Goal: Task Accomplishment & Management: Complete application form

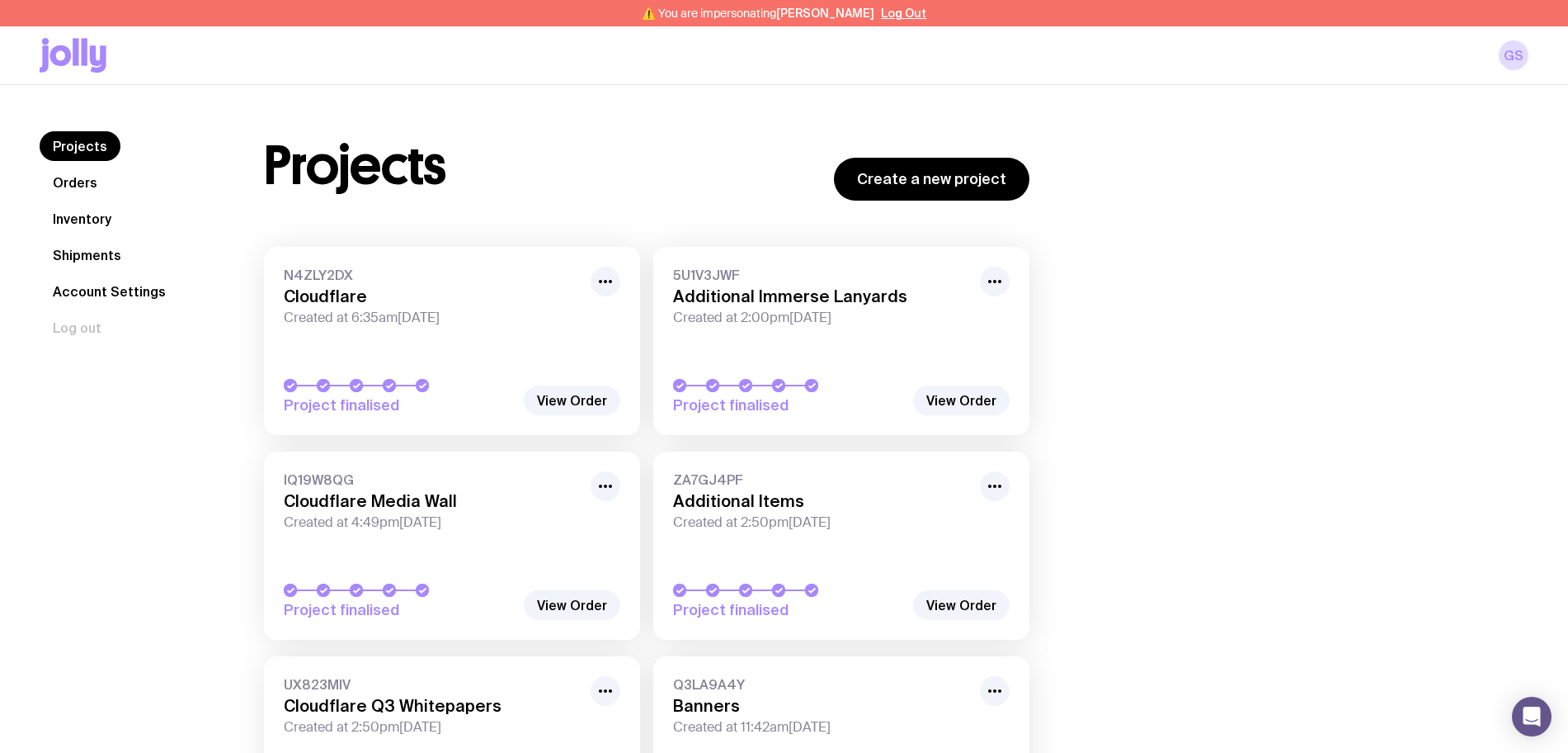
click at [76, 252] on link "Shipments" at bounding box center [87, 255] width 95 height 30
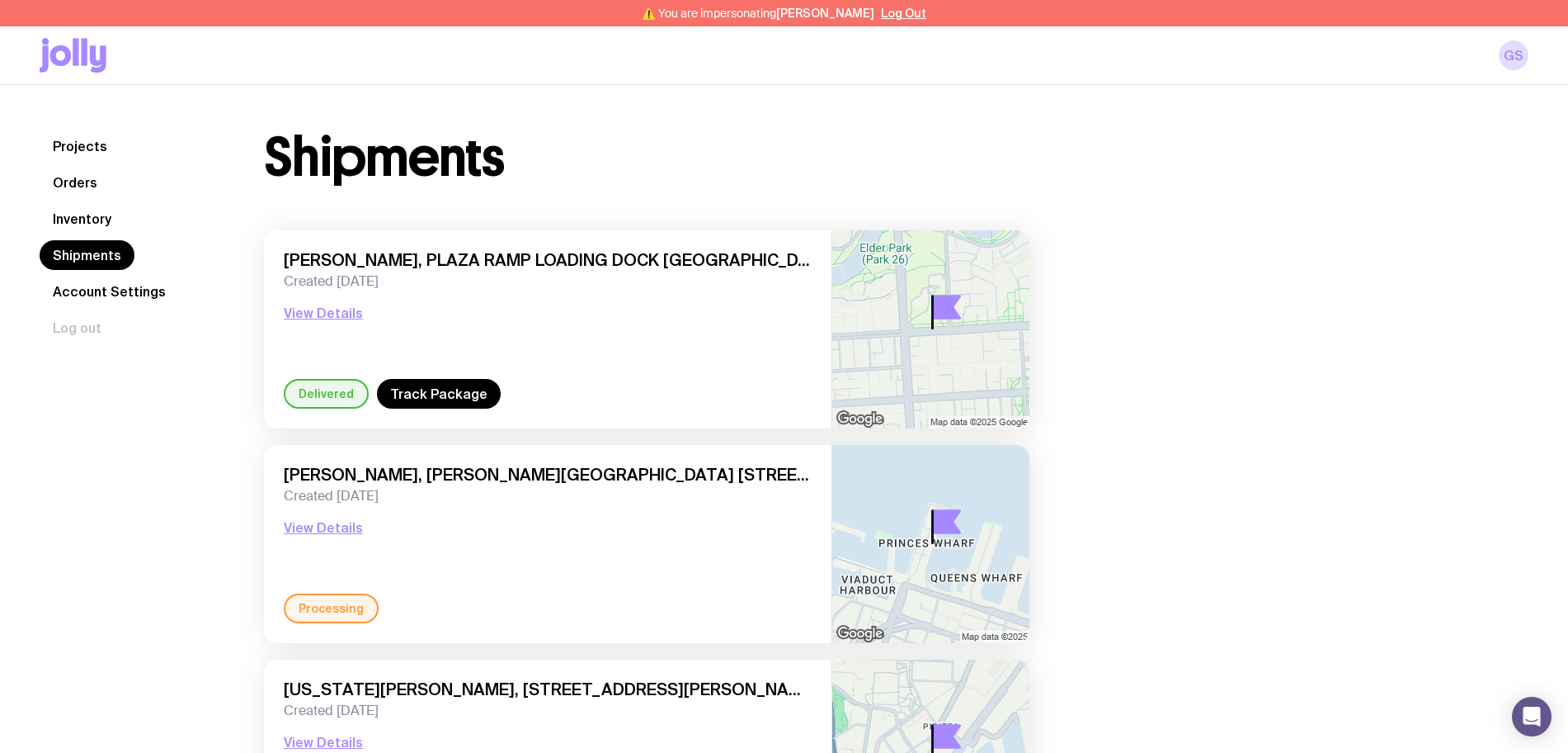
click at [75, 214] on link "Inventory" at bounding box center [81, 218] width 85 height 30
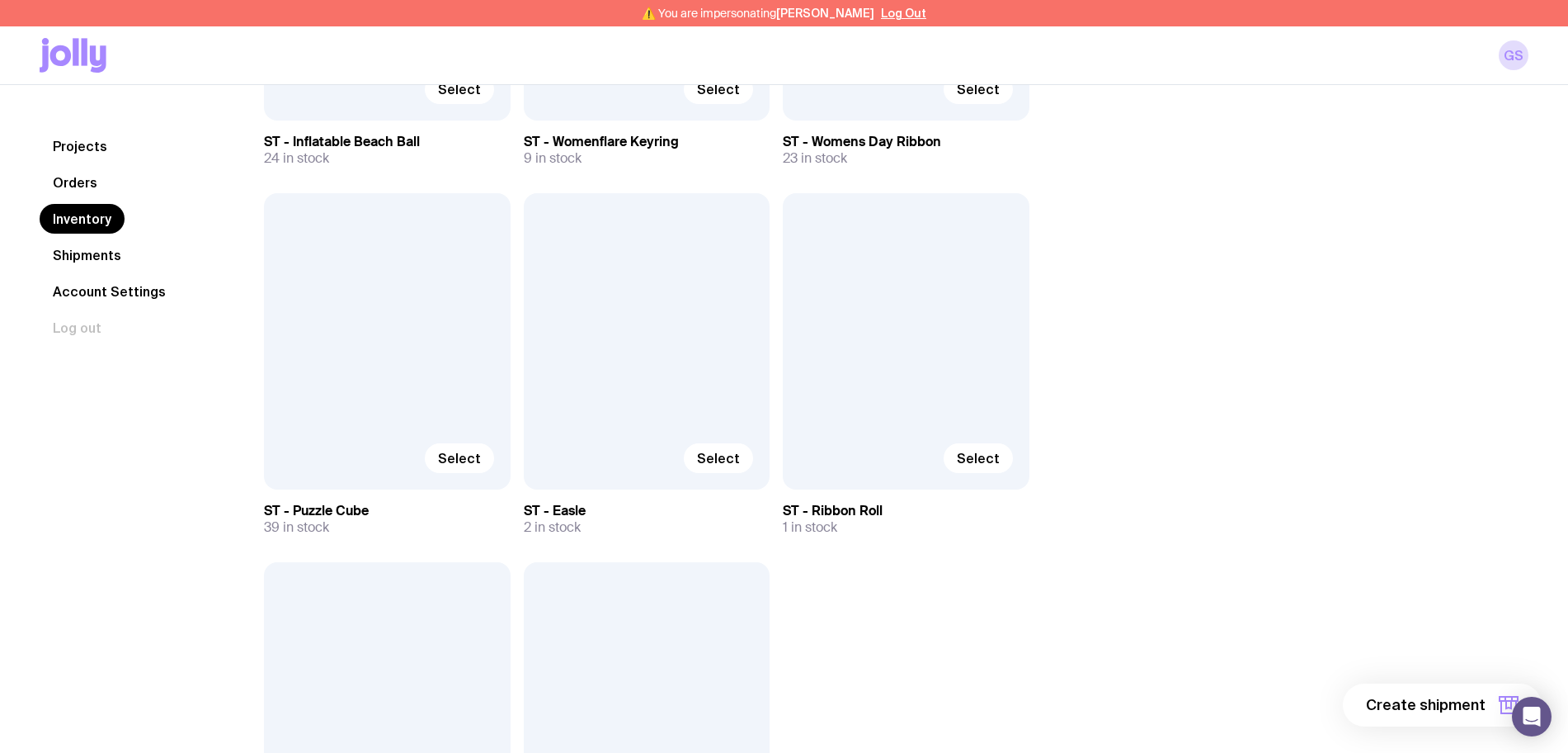
scroll to position [8363, 0]
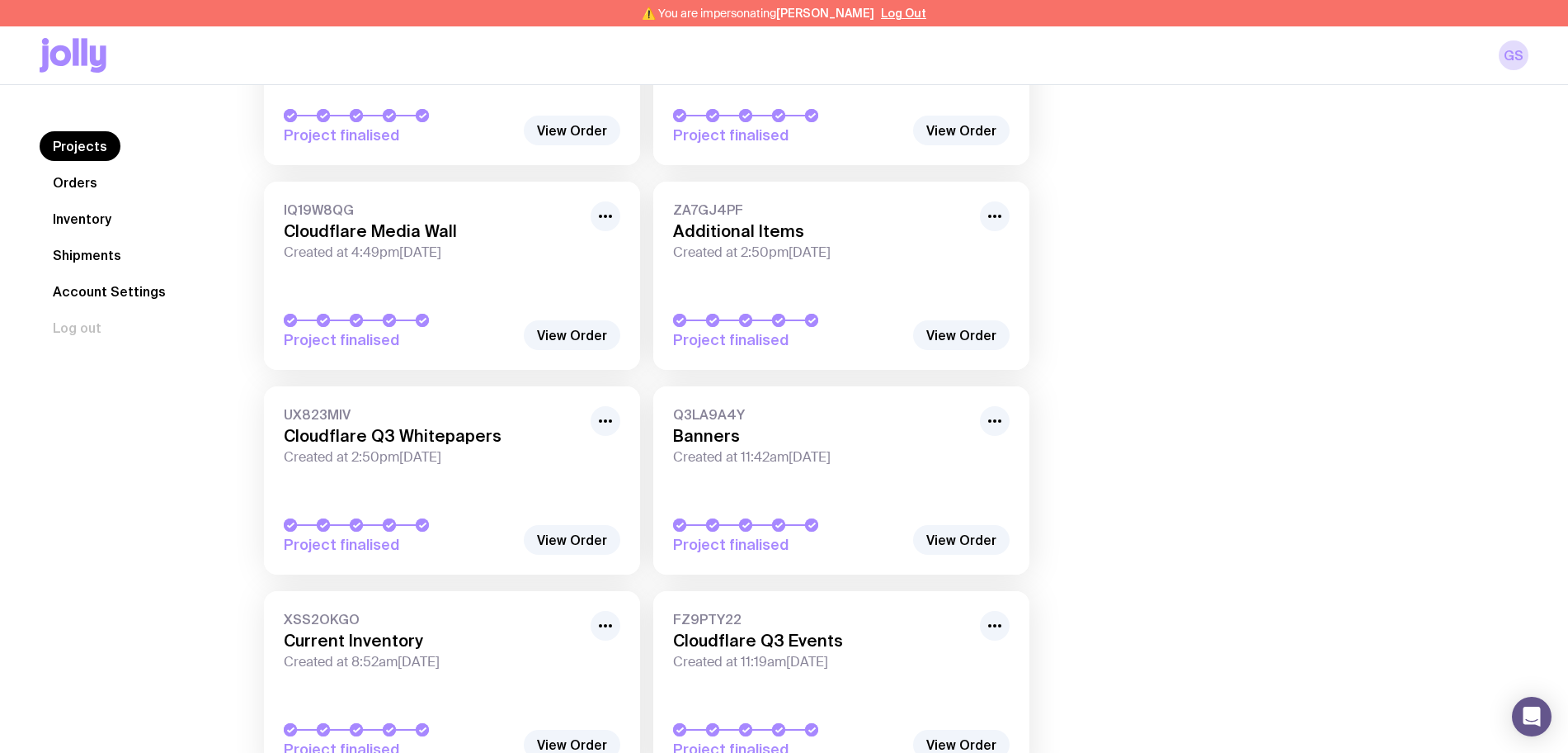
scroll to position [516, 0]
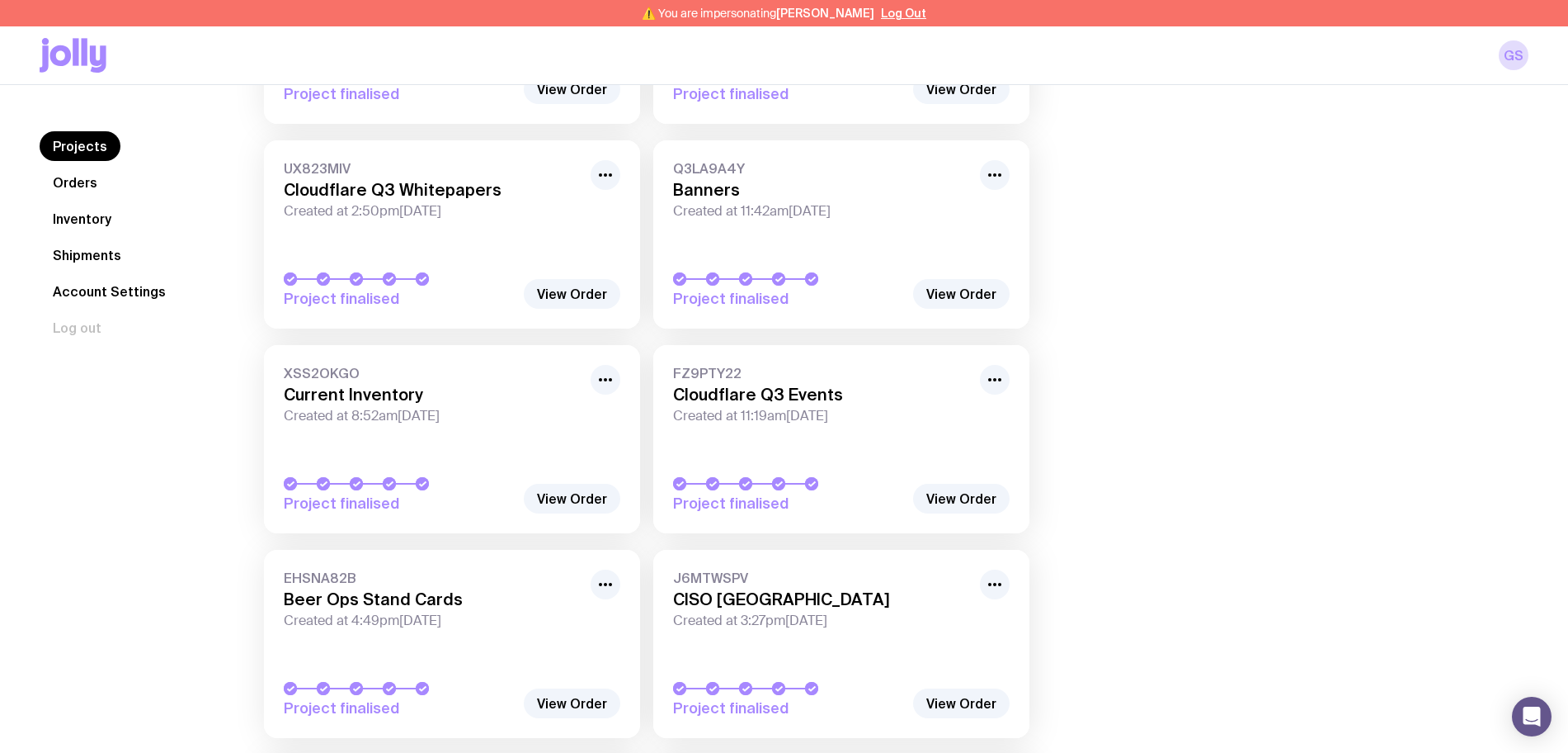
click at [79, 216] on link "Inventory" at bounding box center [81, 218] width 85 height 30
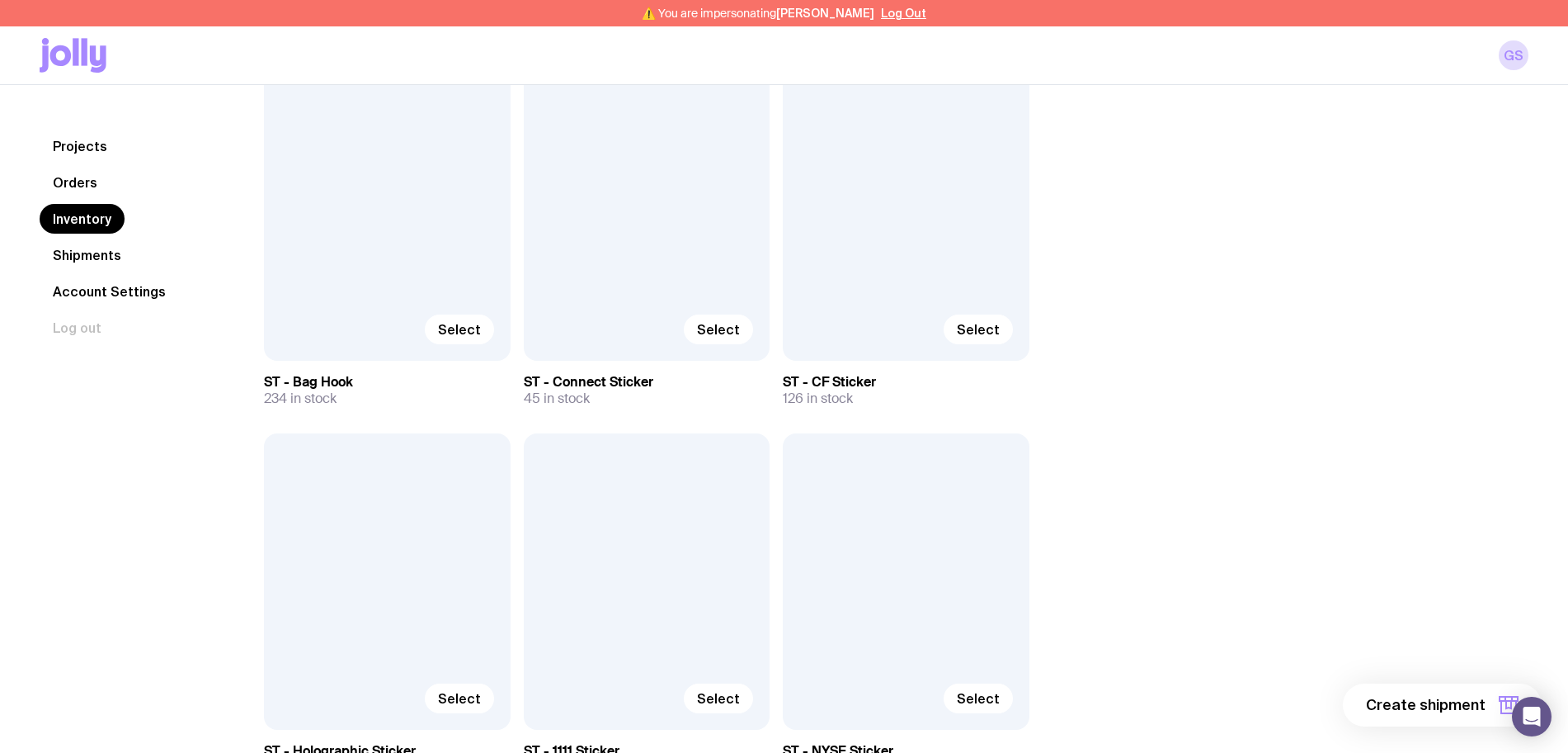
scroll to position [7221, 0]
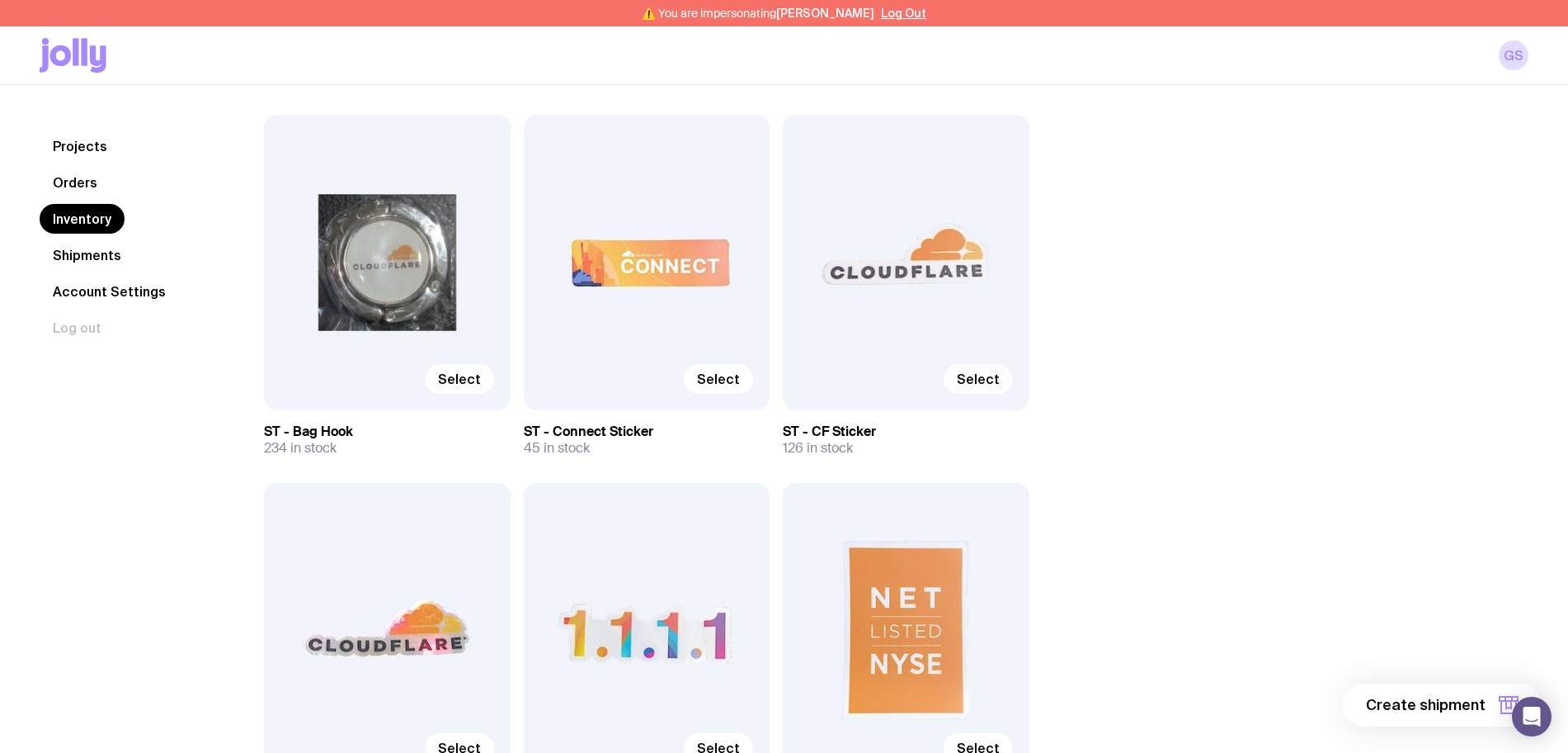
click at [991, 383] on span "Select" at bounding box center [978, 378] width 43 height 16
click at [0, 0] on input "Select" at bounding box center [0, 0] width 0 height 0
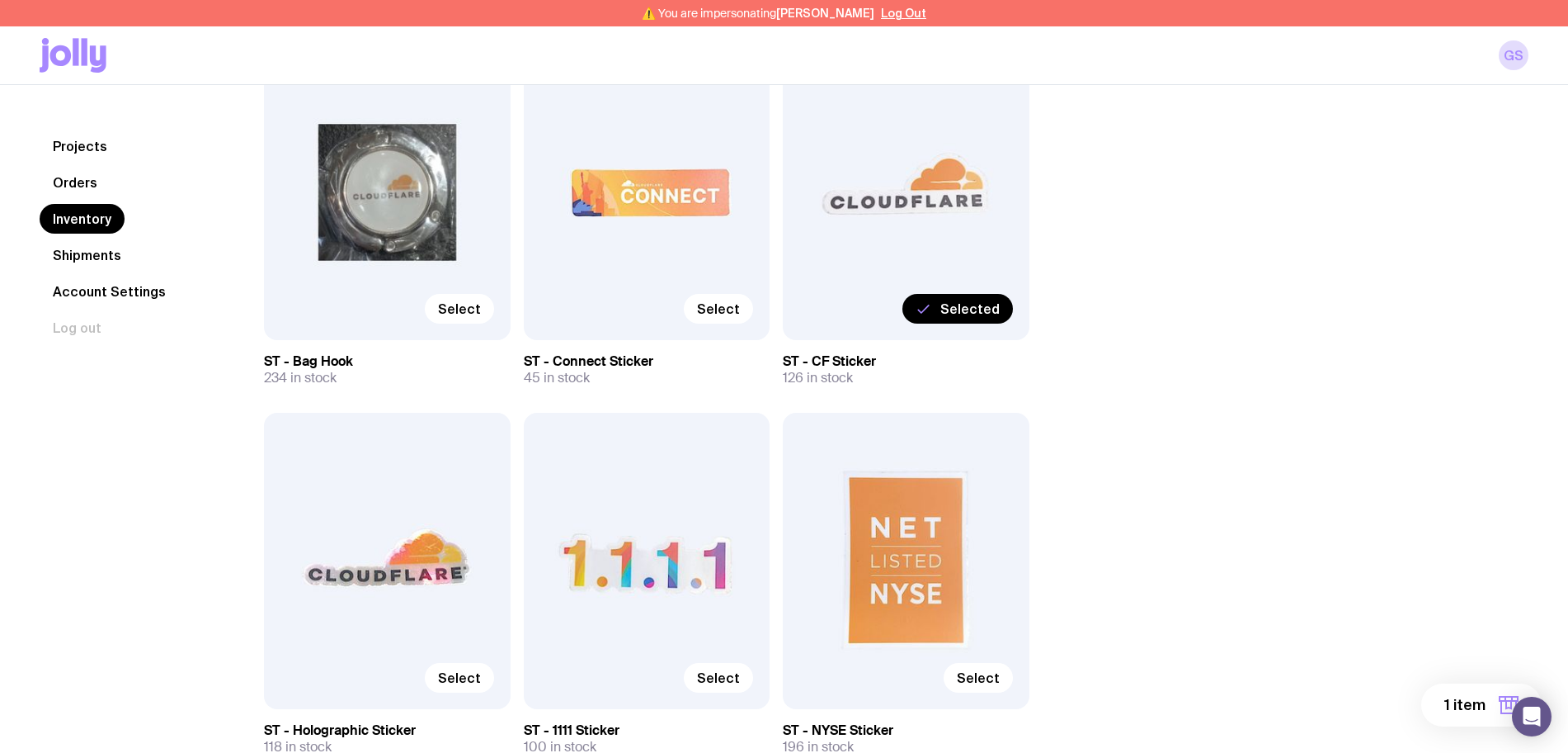
scroll to position [7323, 0]
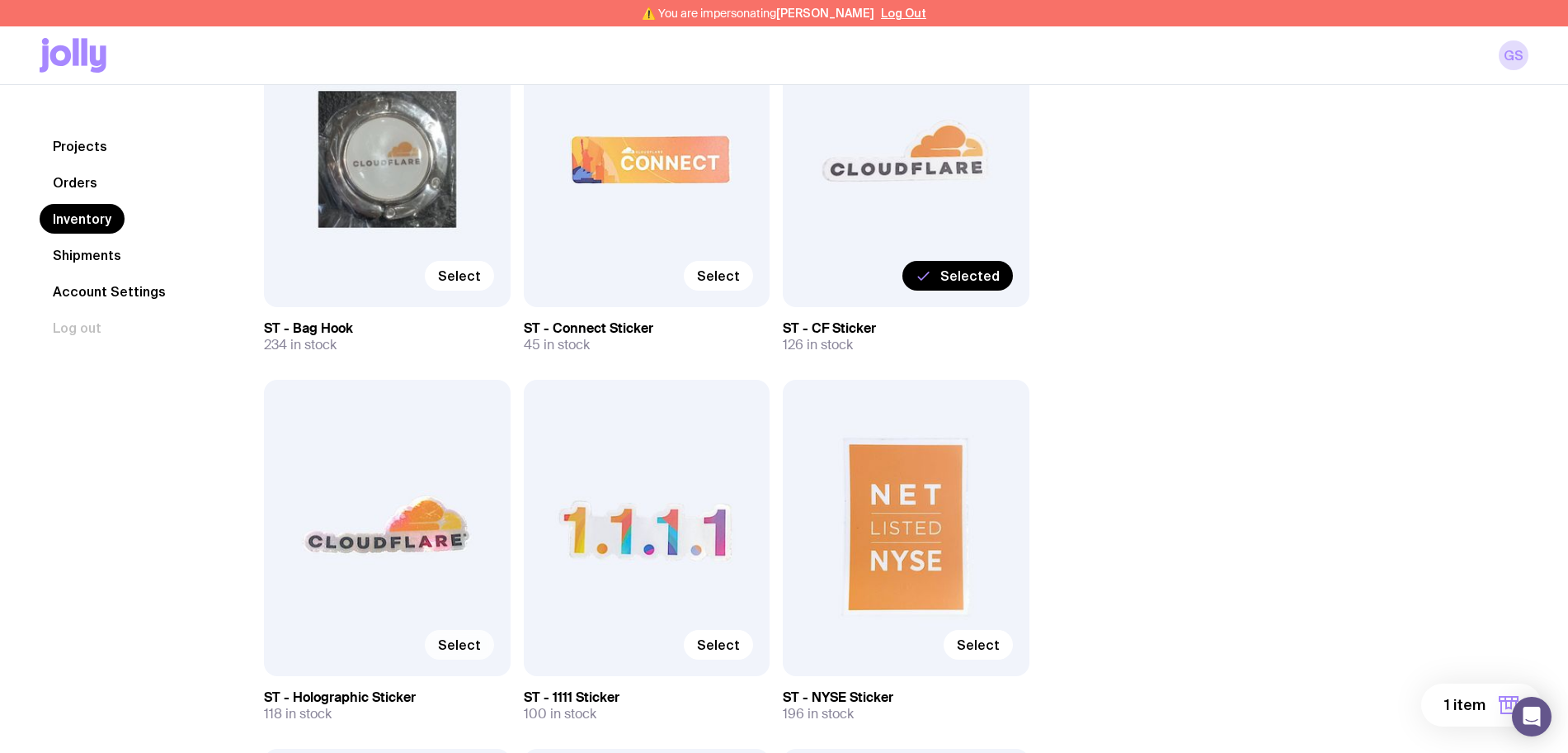
click at [461, 641] on span "Select" at bounding box center [459, 644] width 43 height 16
click at [0, 0] on input "Select" at bounding box center [0, 0] width 0 height 0
click at [724, 644] on span "Select" at bounding box center [719, 644] width 43 height 16
click at [0, 0] on input "Select" at bounding box center [0, 0] width 0 height 0
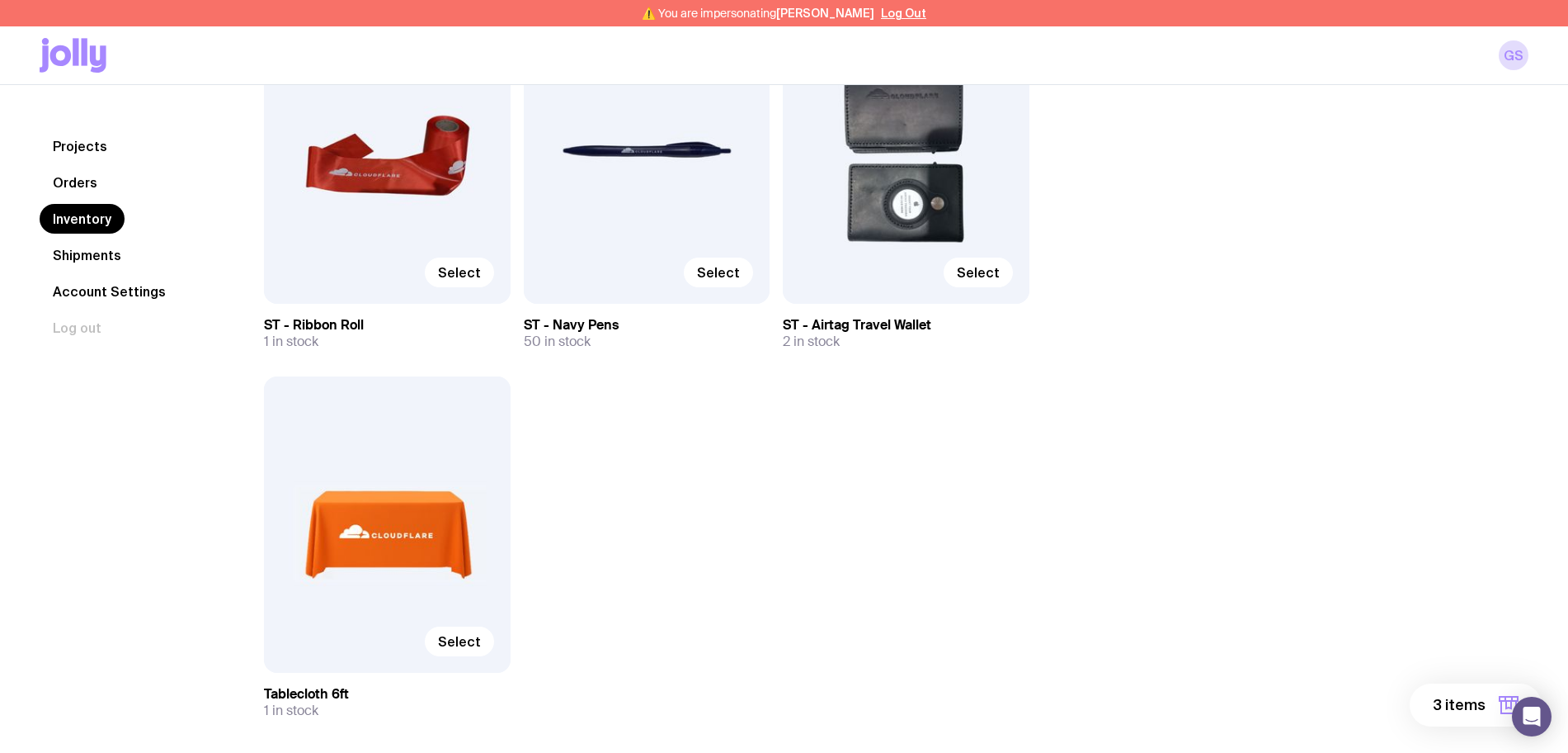
scroll to position [9247, 0]
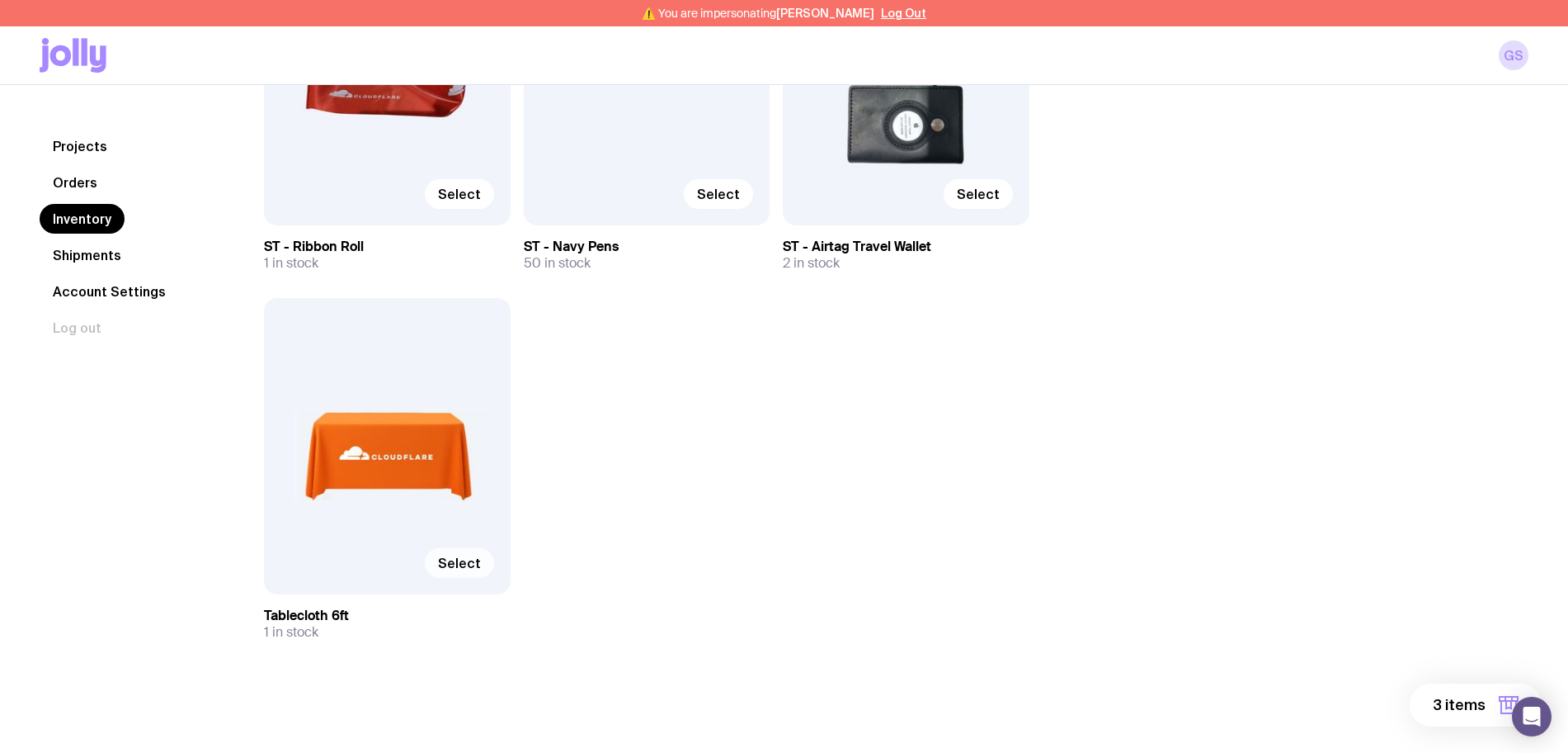
click at [465, 563] on span "Select" at bounding box center [459, 563] width 43 height 16
click at [0, 0] on input "Select" at bounding box center [0, 0] width 0 height 0
click at [1443, 703] on span "4 items" at bounding box center [1458, 705] width 55 height 20
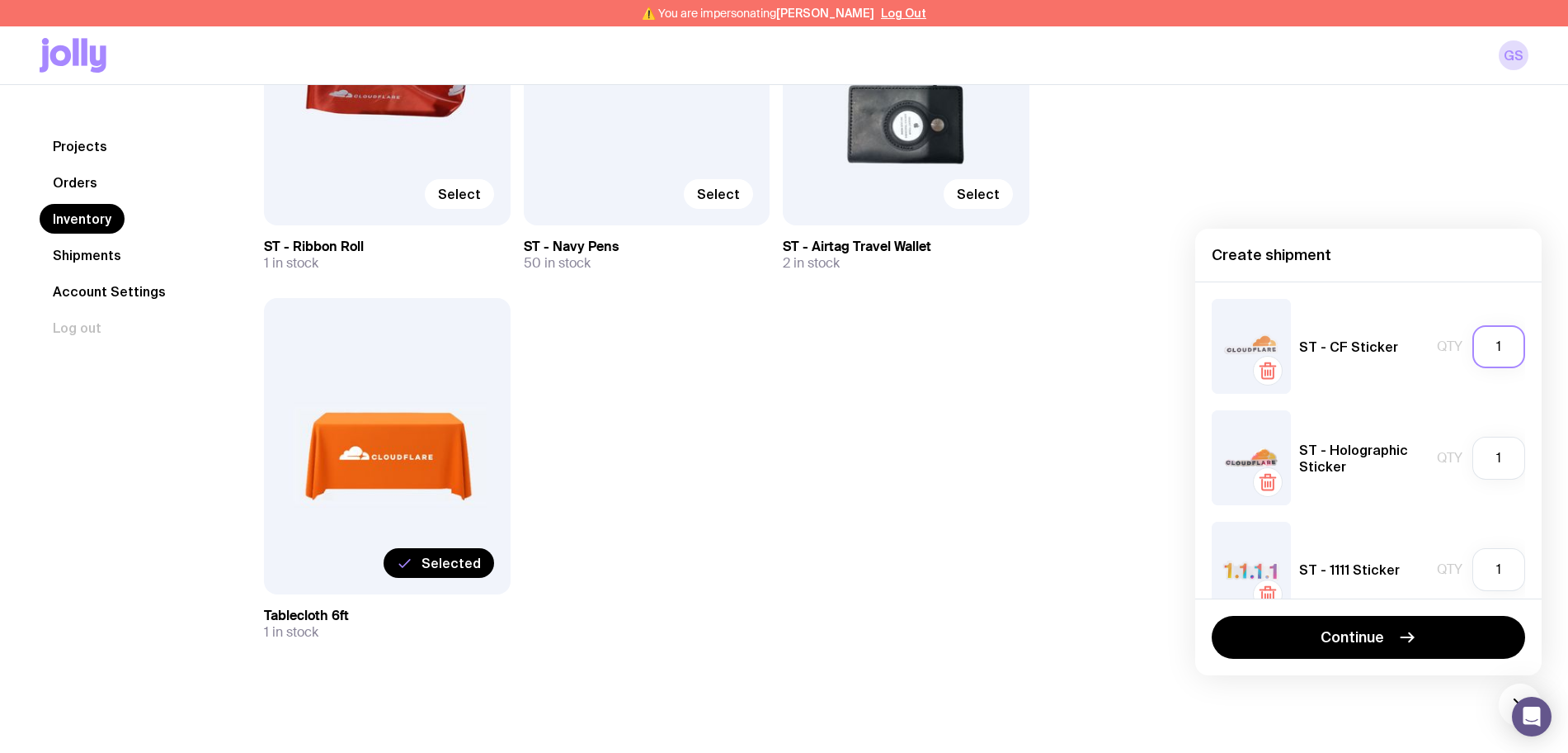
click at [1494, 351] on input "1" at bounding box center [1498, 347] width 53 height 43
type input "126"
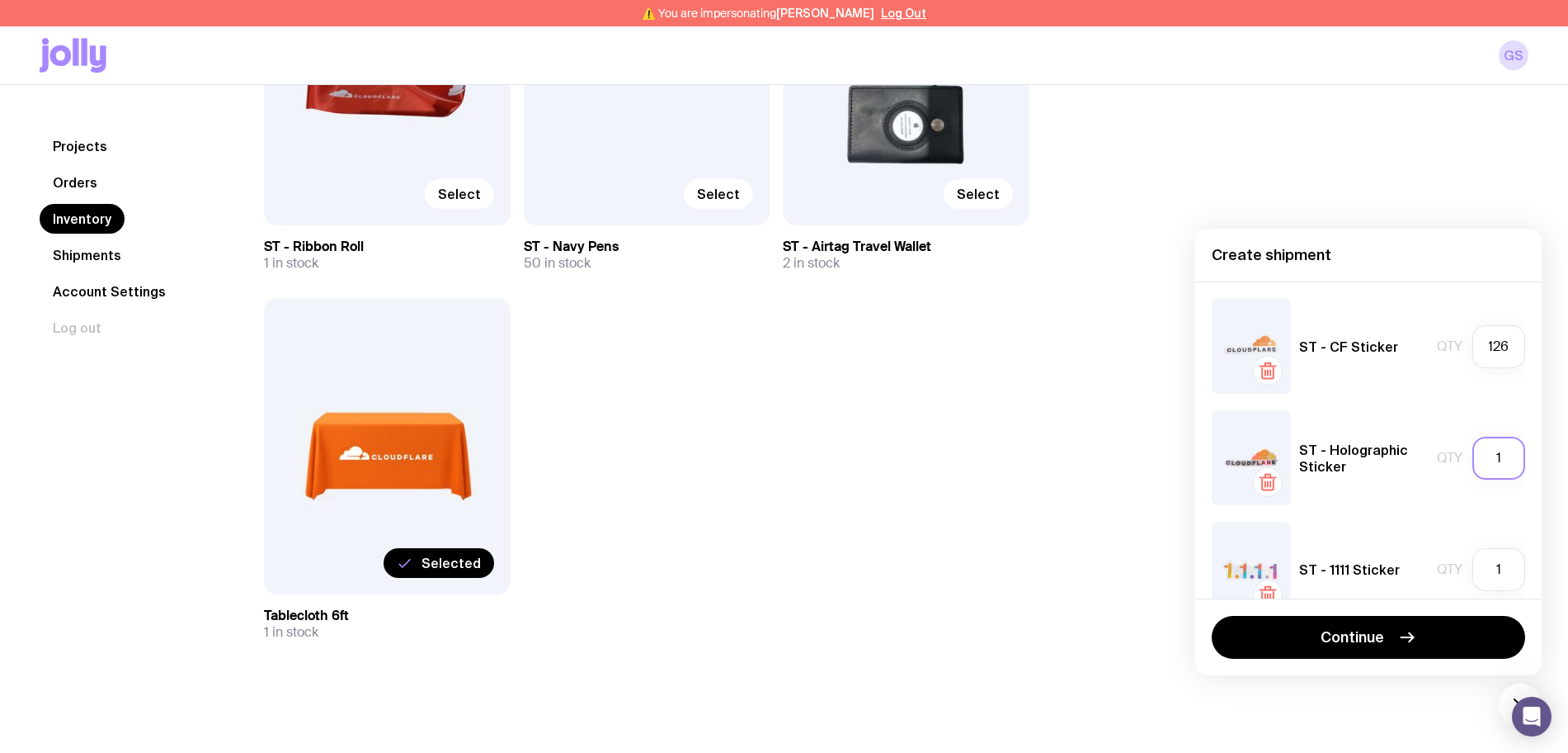
scroll to position [0, 0]
click at [1485, 461] on input "1" at bounding box center [1498, 458] width 53 height 43
type input "118"
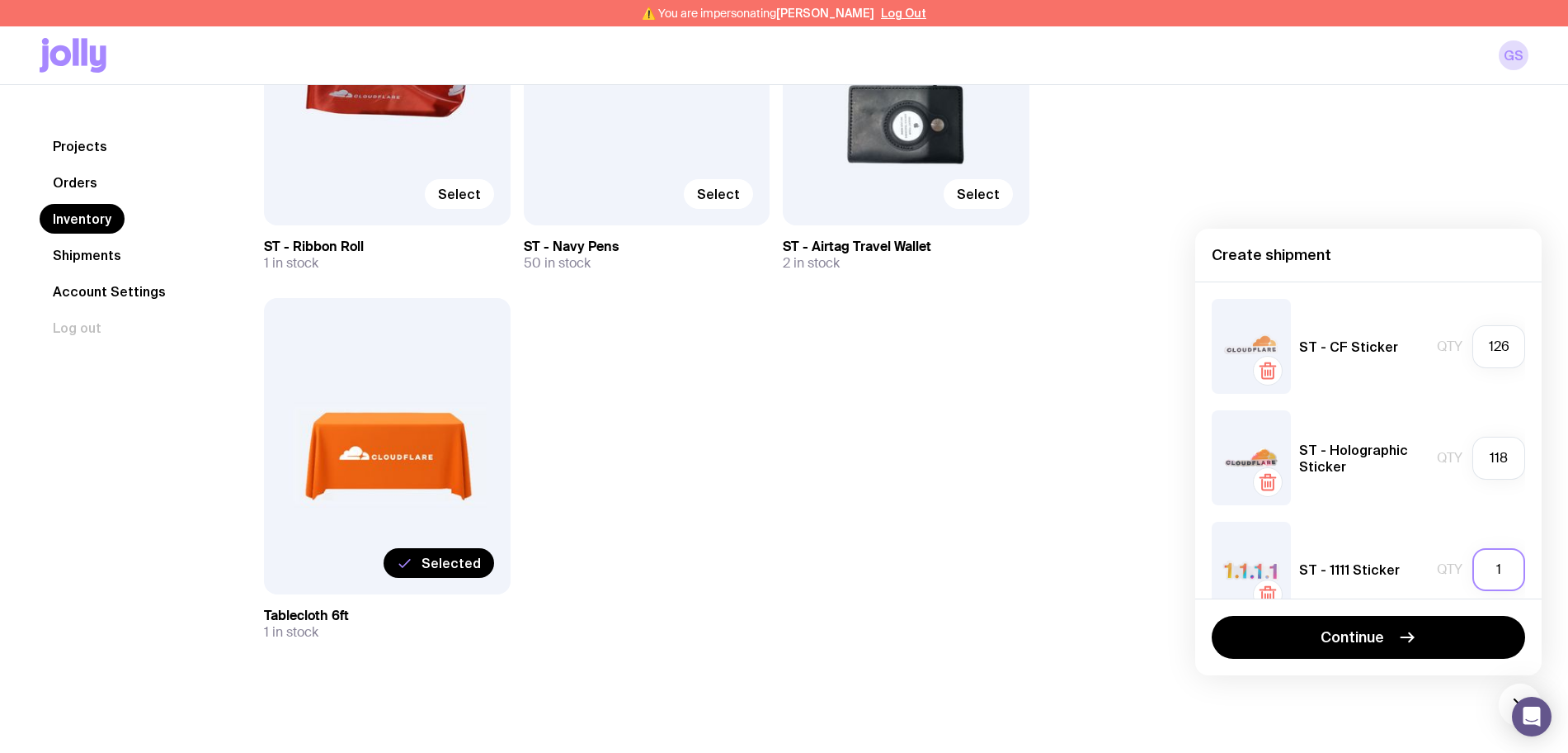
click at [1488, 569] on input "1" at bounding box center [1498, 570] width 53 height 43
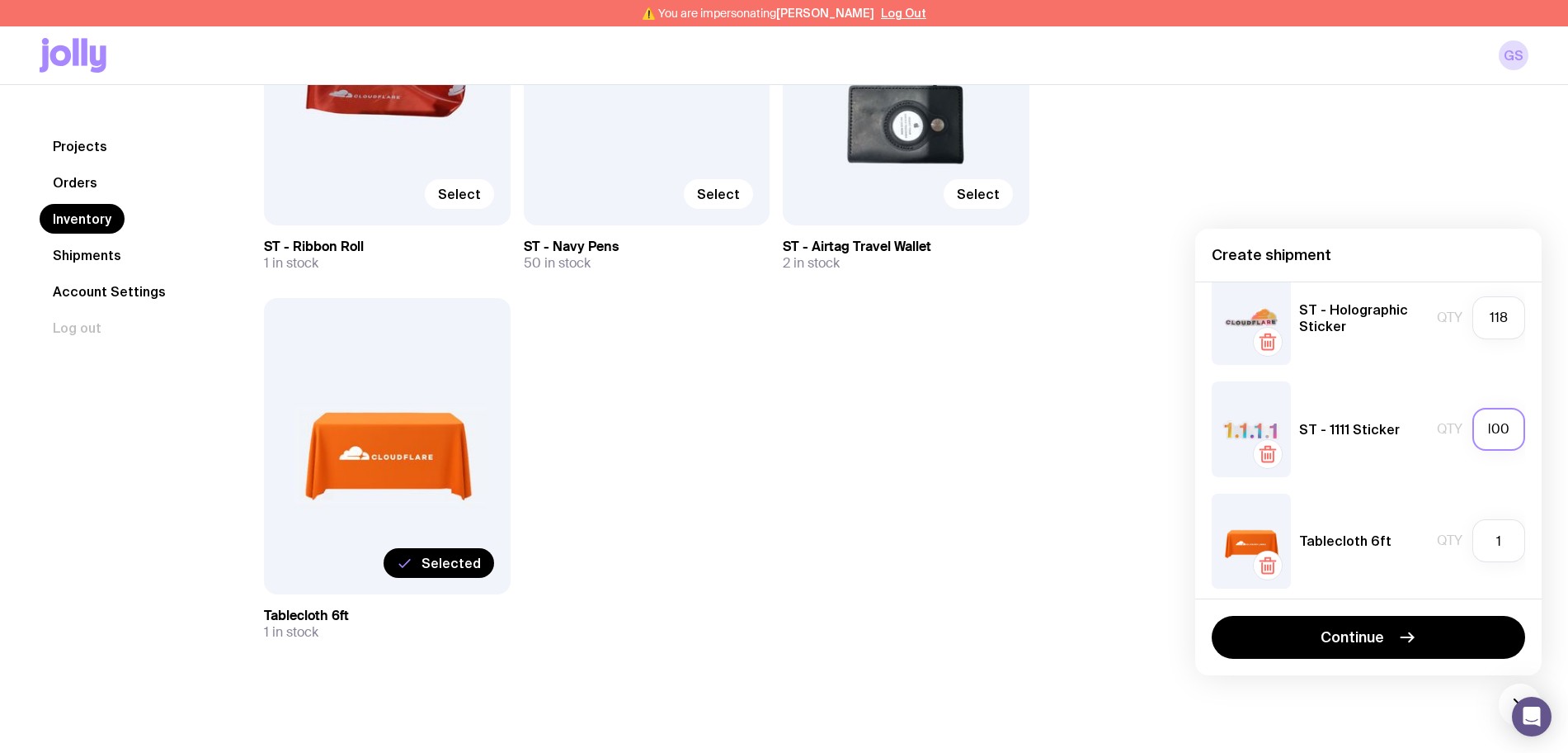
scroll to position [147, 0]
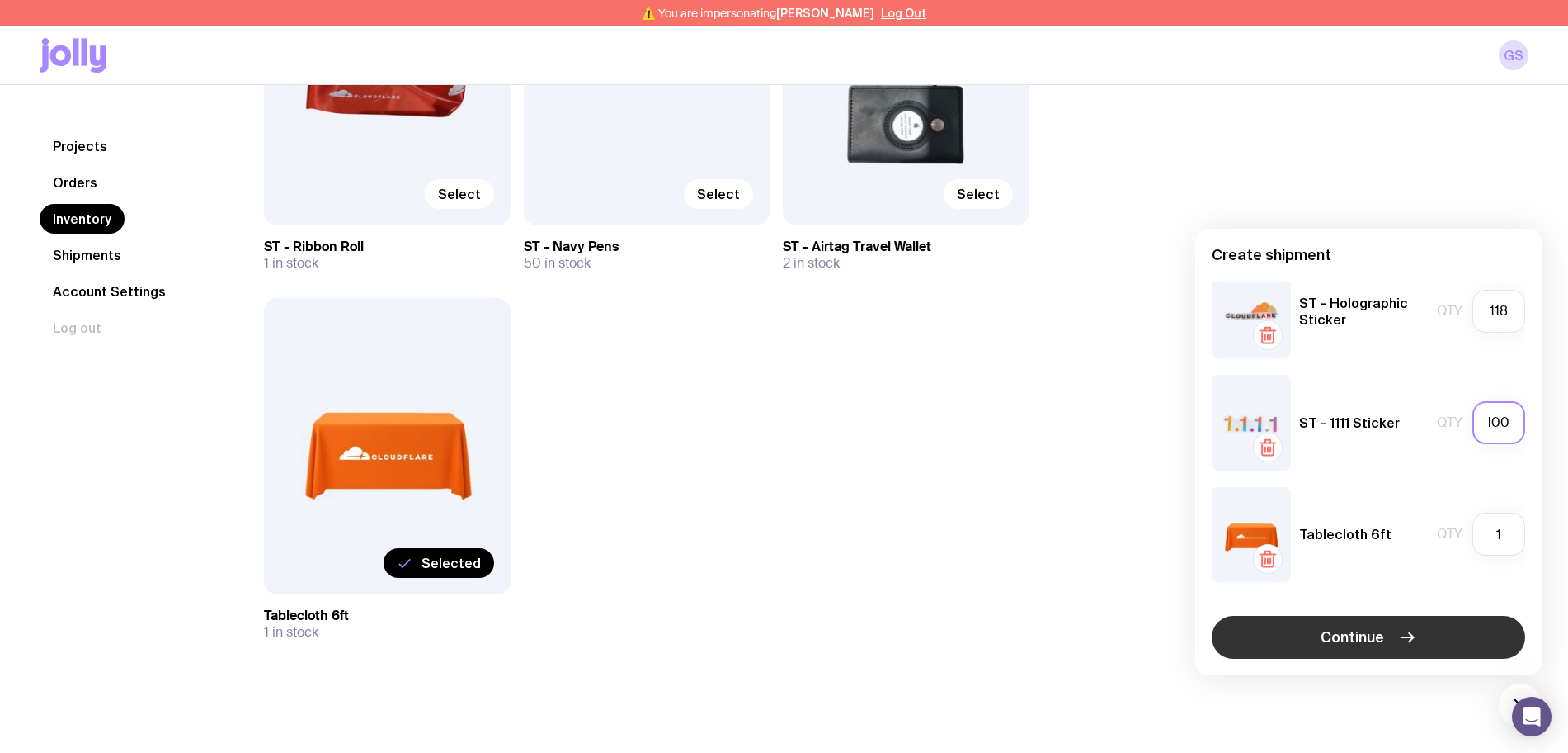
type input "100"
click at [1384, 639] on button "Continue" at bounding box center [1368, 637] width 314 height 43
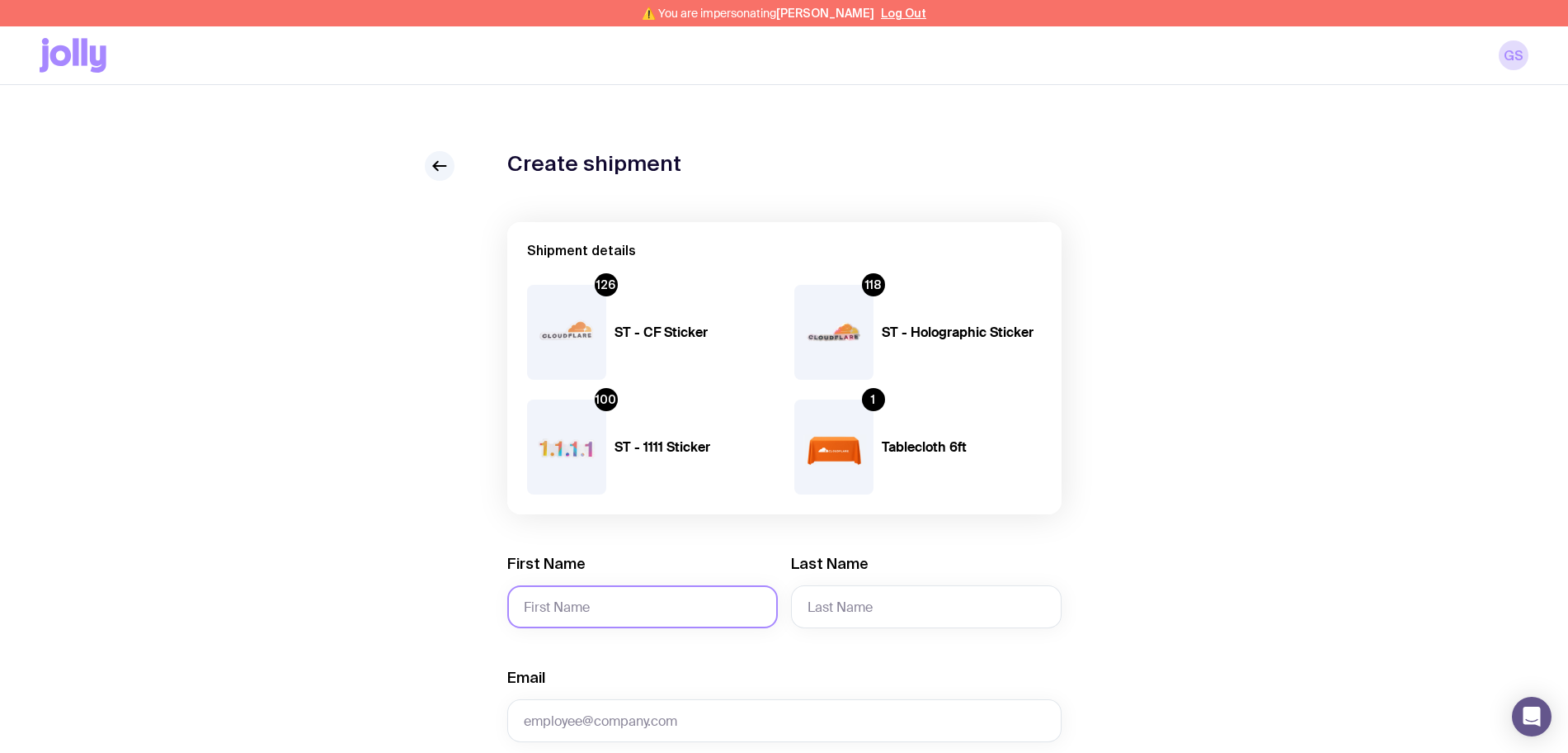
click at [545, 596] on input "First Name" at bounding box center [642, 606] width 271 height 43
type input "Yvonne"
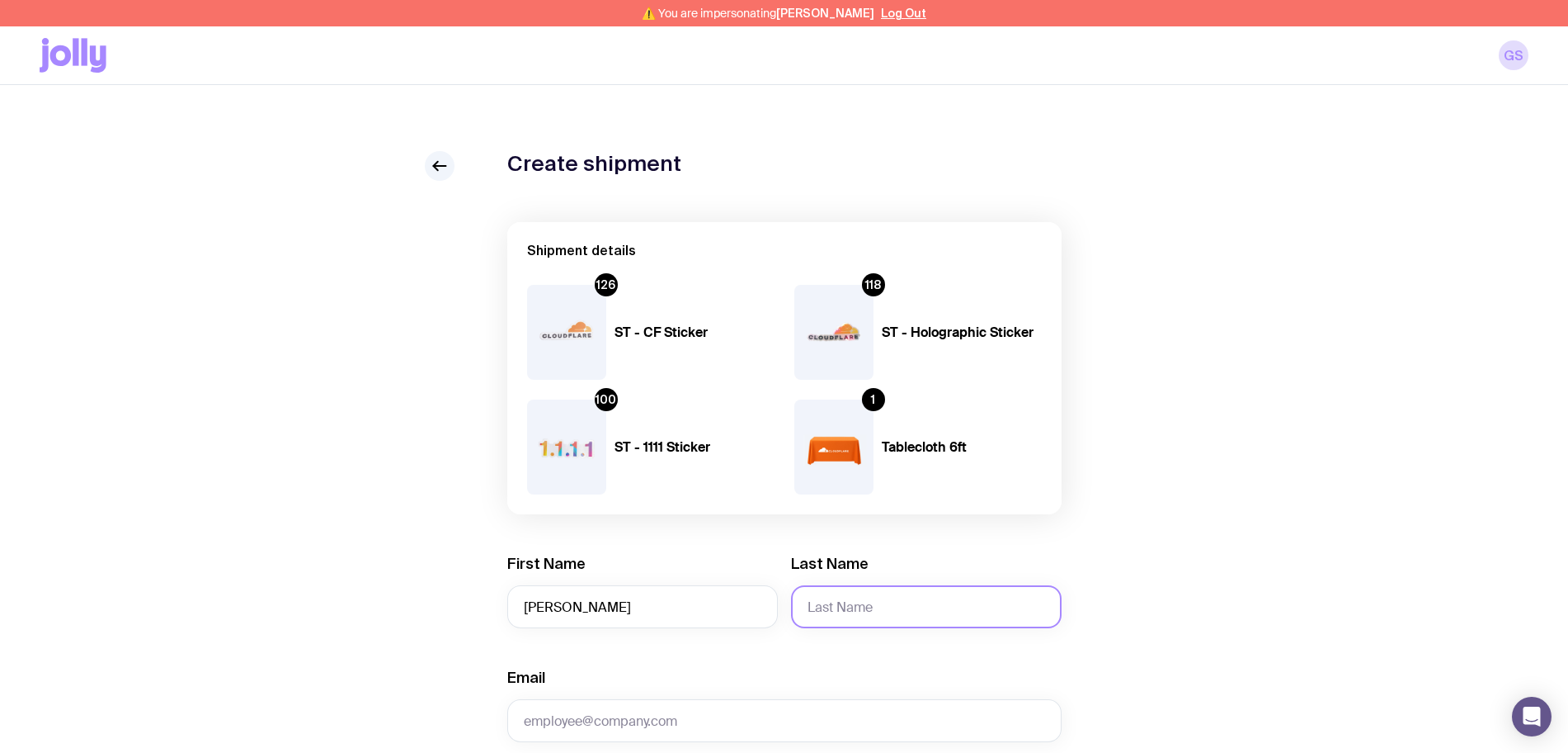
click at [840, 592] on input "Last Name" at bounding box center [926, 606] width 271 height 43
type input "Klette"
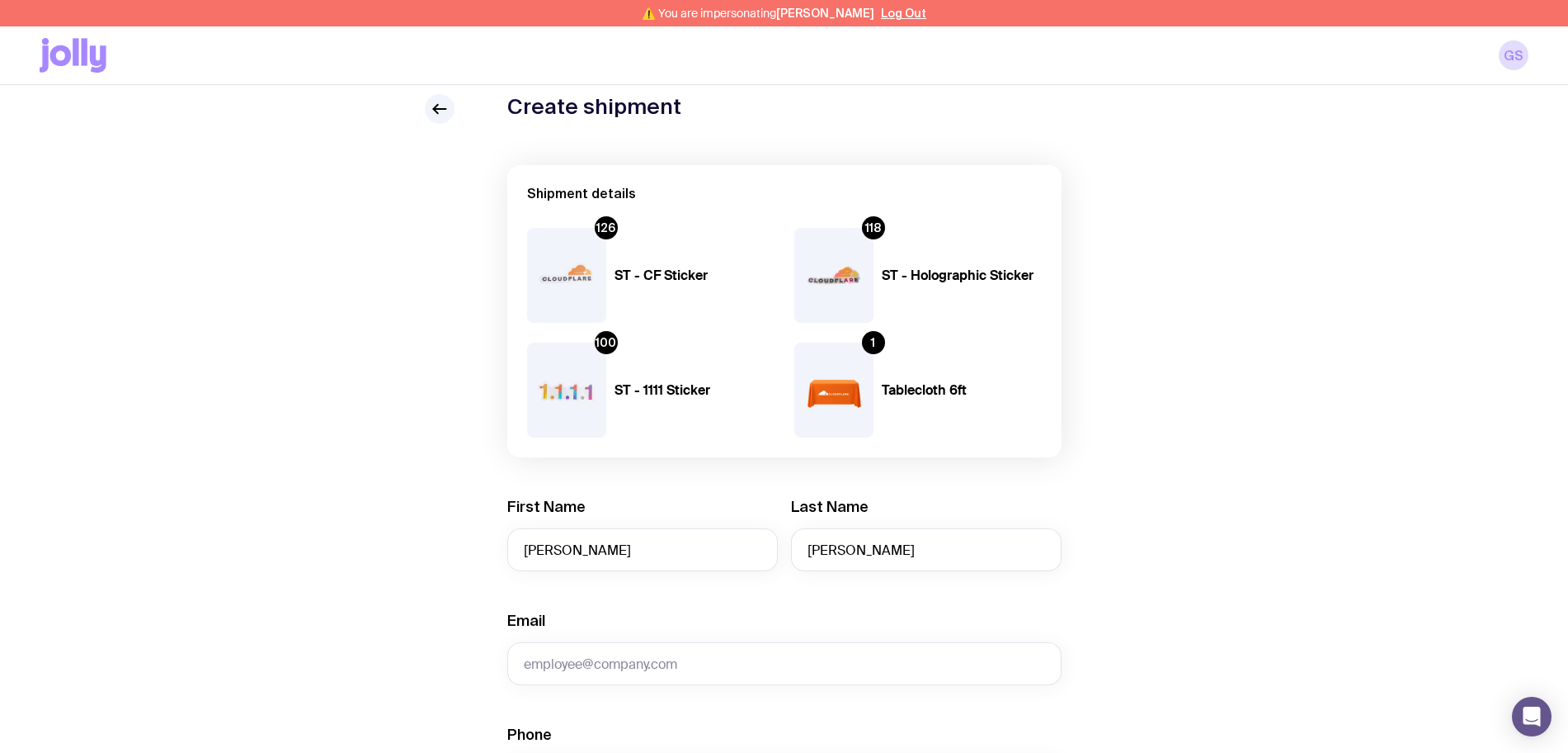
scroll to position [103, 0]
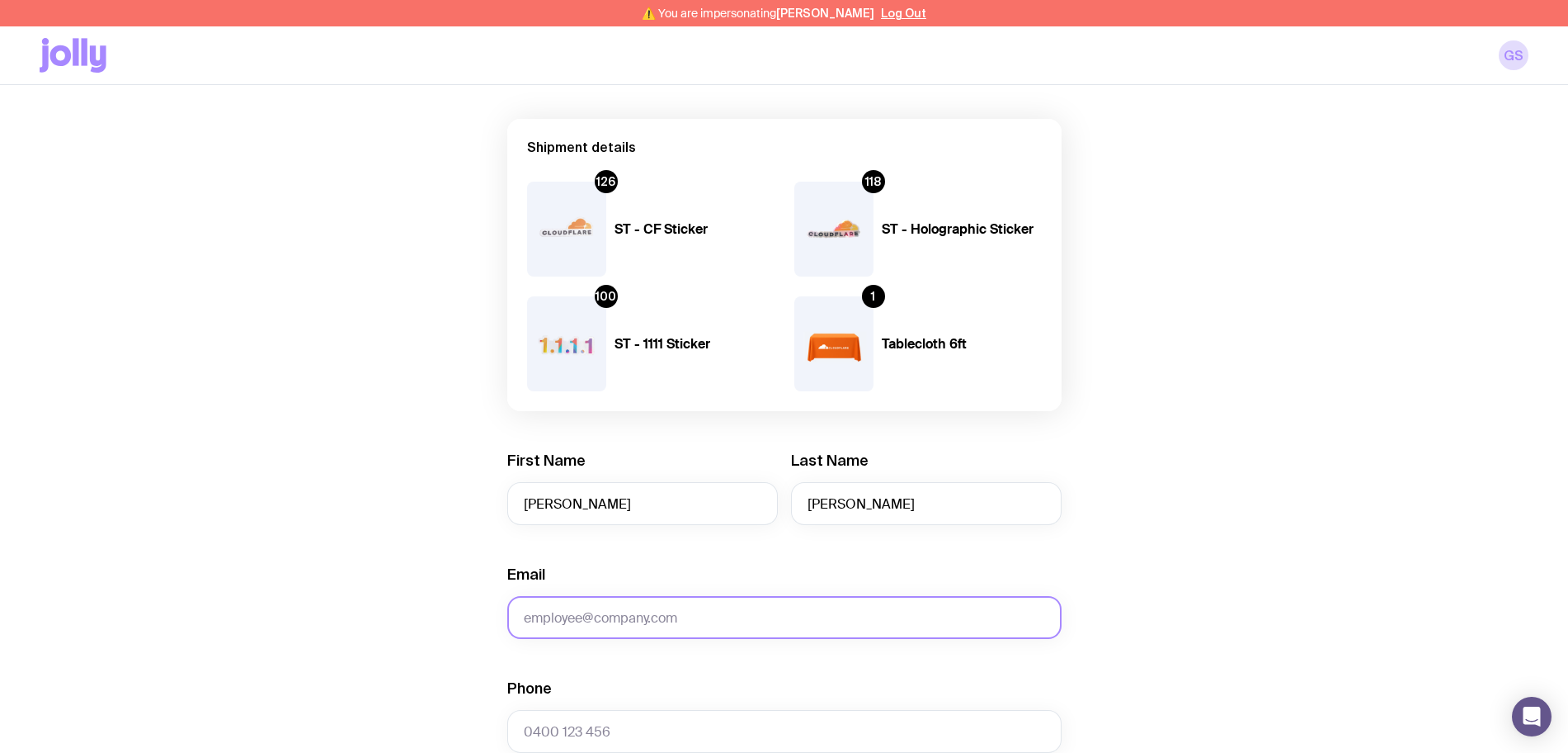
click at [625, 613] on input "Email" at bounding box center [784, 617] width 554 height 43
paste input "yvonne.klette@cloudflare.com"
type input "yvonne.klette@cloudflare.com"
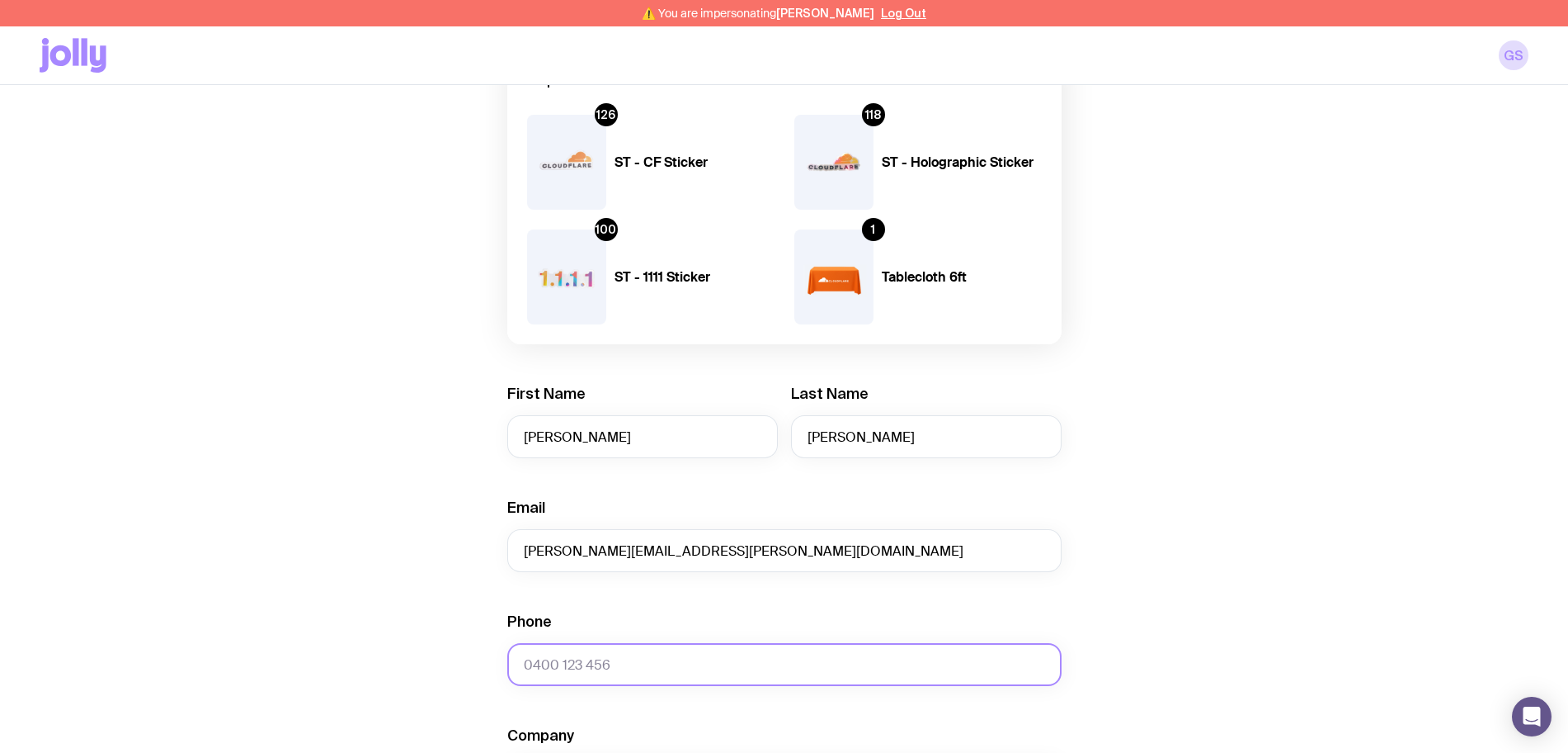
scroll to position [207, 0]
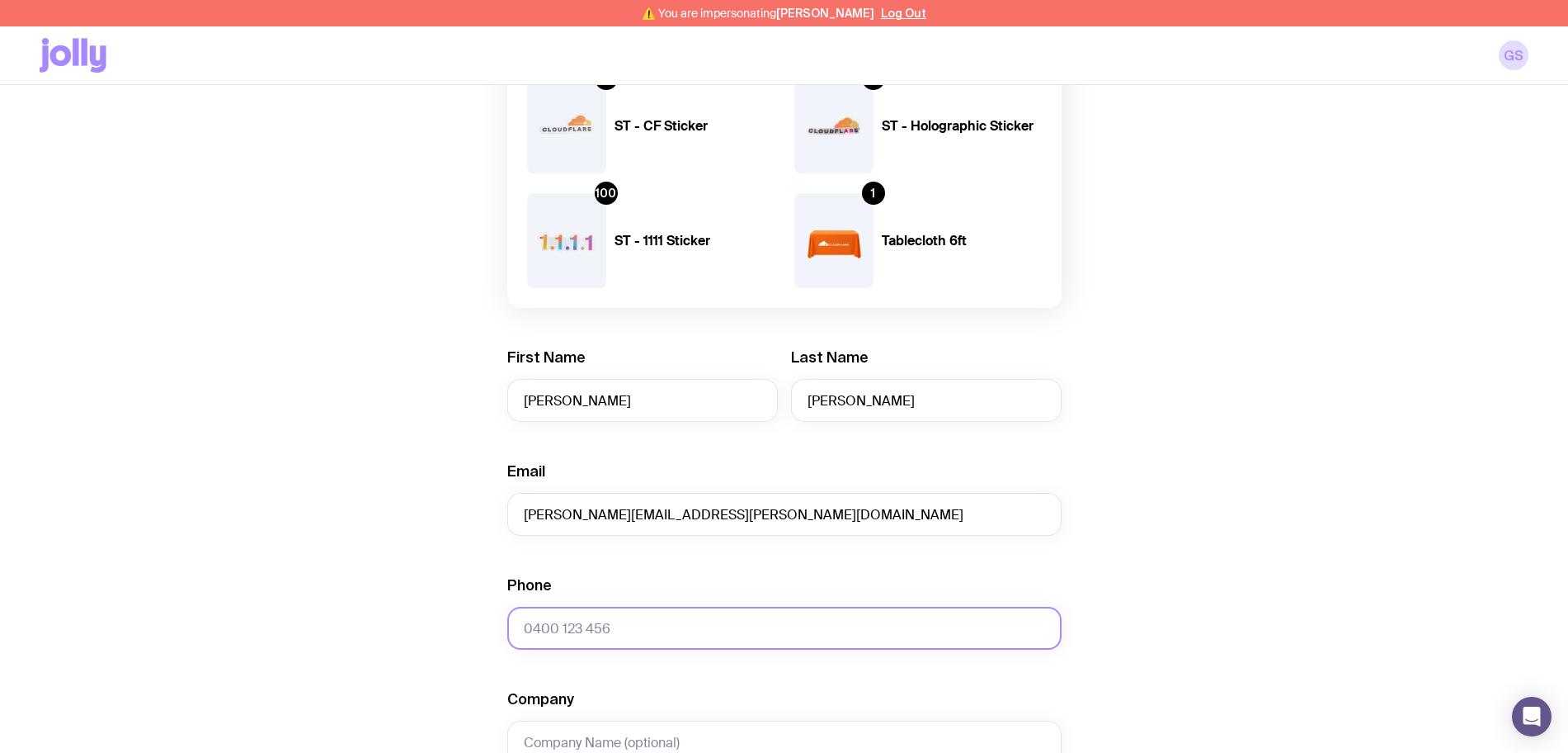
click at [574, 634] on input "Phone" at bounding box center [784, 628] width 554 height 43
paste input "413 627 638"
click at [526, 632] on input "413 627 638" at bounding box center [784, 628] width 554 height 43
type input "0413 627 638"
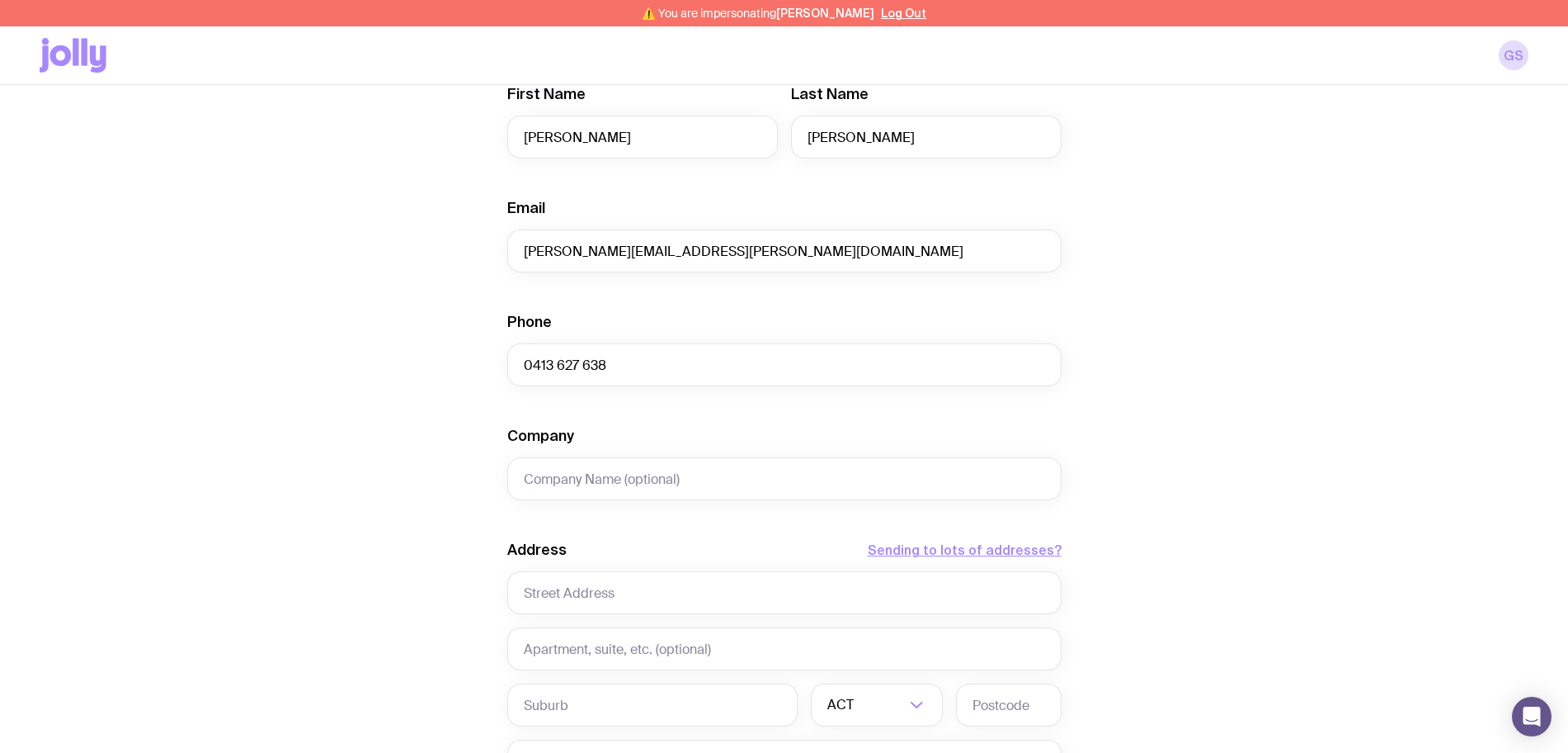
scroll to position [516, 0]
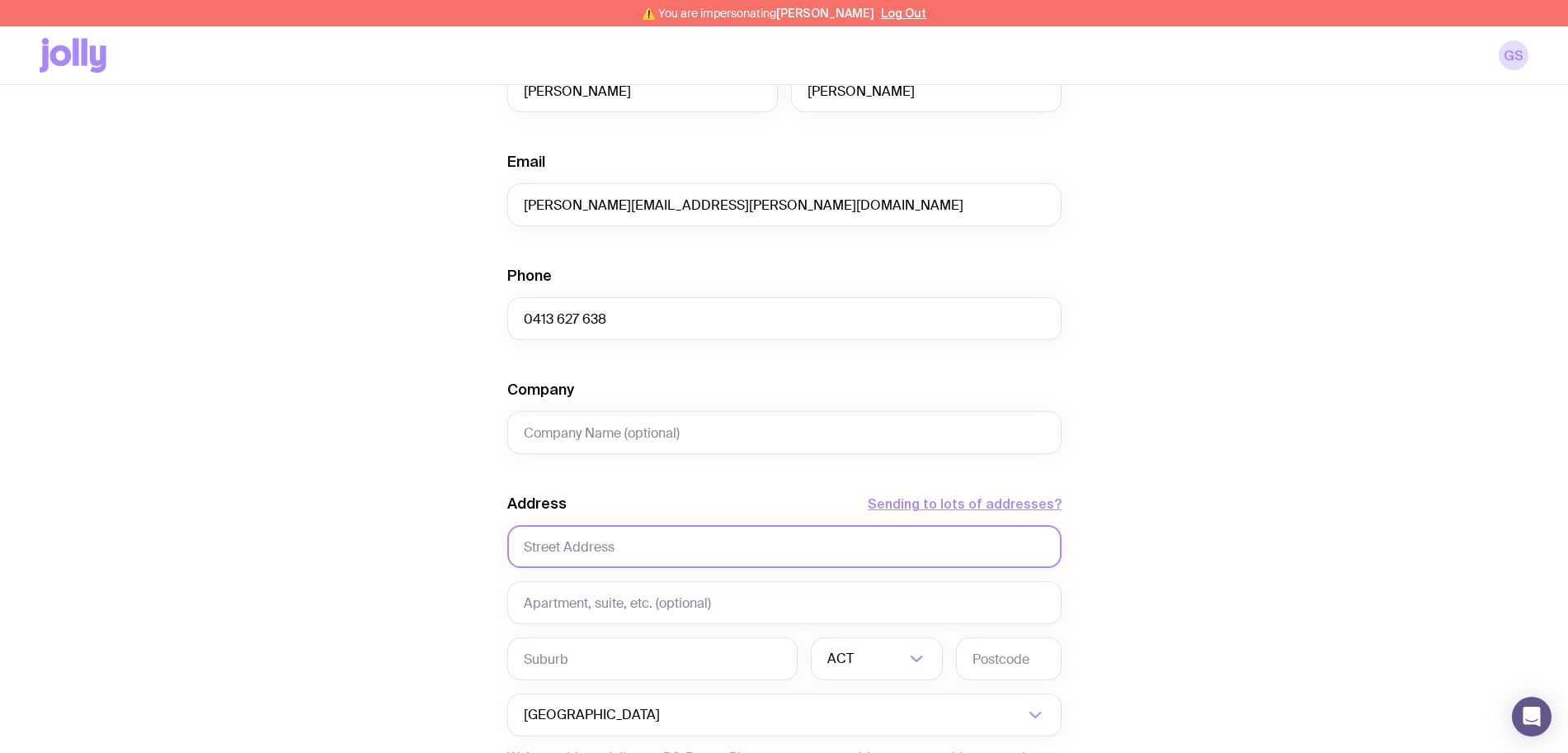
click at [558, 541] on input "text" at bounding box center [784, 546] width 554 height 43
paste input "2/25 Mosman Street"
type input "2/25 Mosman Street"
click at [602, 664] on input "text" at bounding box center [652, 658] width 291 height 43
paste input "Mosman"
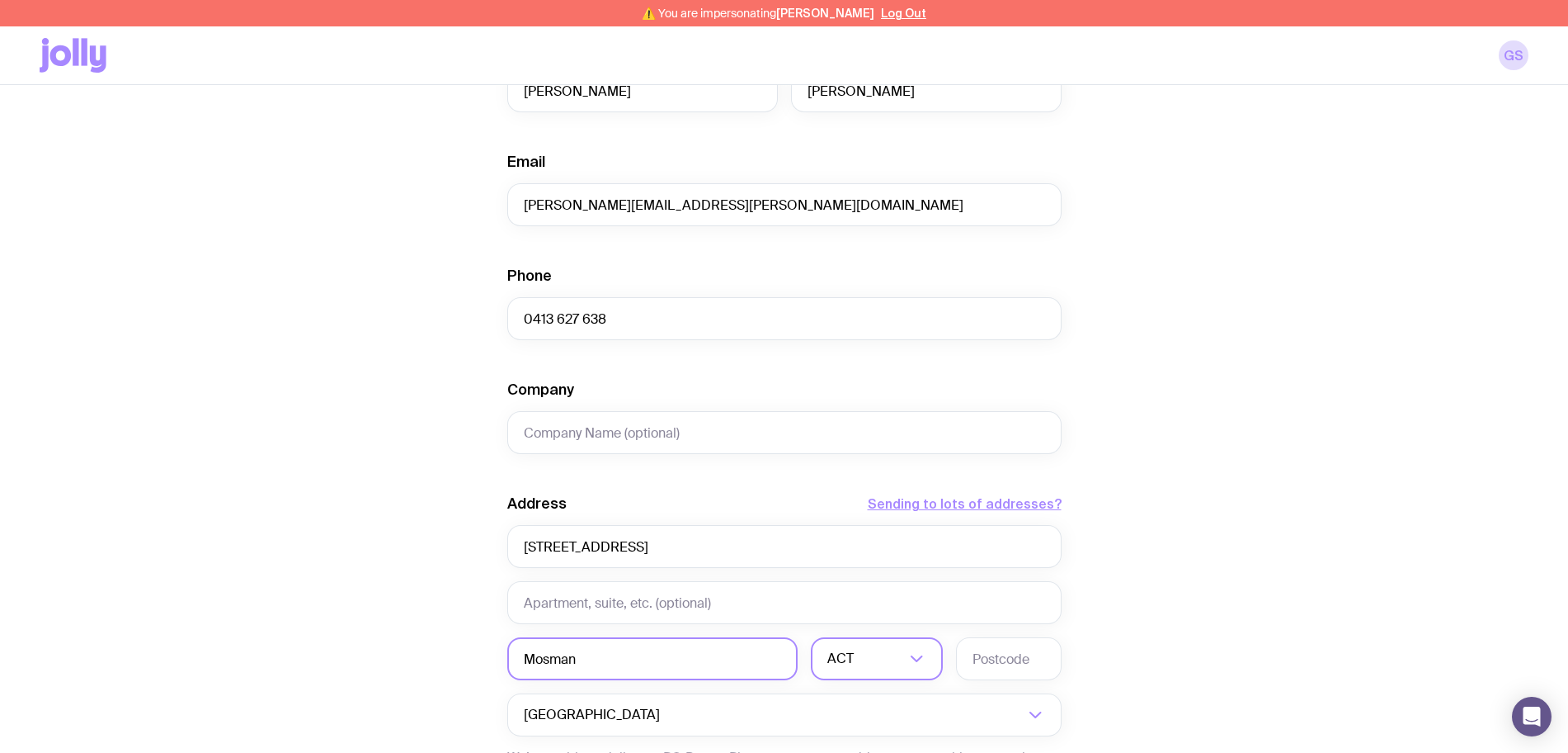
type input "Mosman"
click at [884, 666] on input "Search for option" at bounding box center [865, 658] width 78 height 43
drag, startPoint x: 858, startPoint y: 727, endPoint x: 871, endPoint y: 718, distance: 15.8
click at [860, 727] on li "NSW" at bounding box center [877, 745] width 131 height 36
click at [1032, 662] on input "text" at bounding box center [1008, 658] width 105 height 43
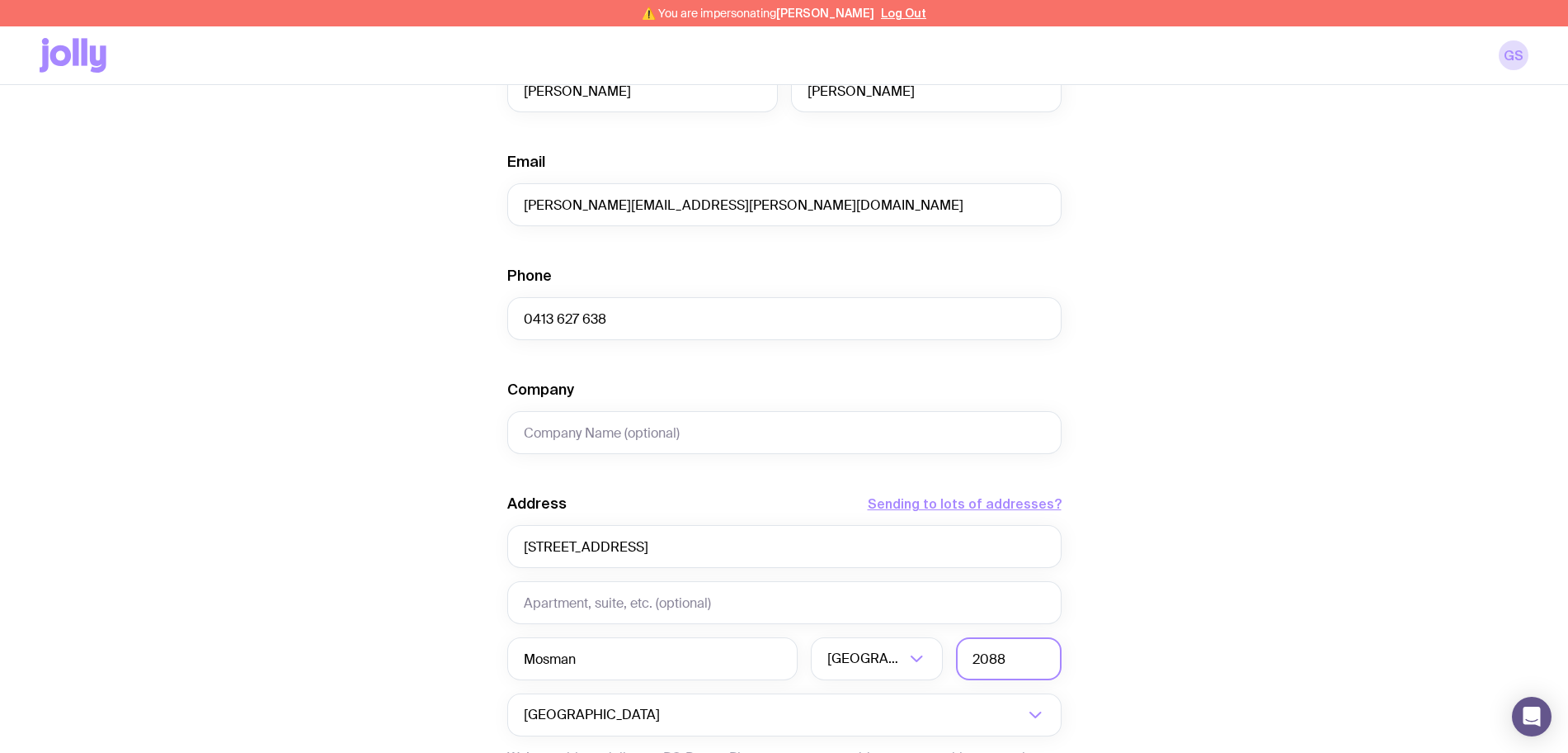
type input "2088"
click at [1212, 515] on div "Create shipment Shipment details 126 ST - CF Sticker 118 ST - Holographic Stick…" at bounding box center [783, 320] width 1488 height 1370
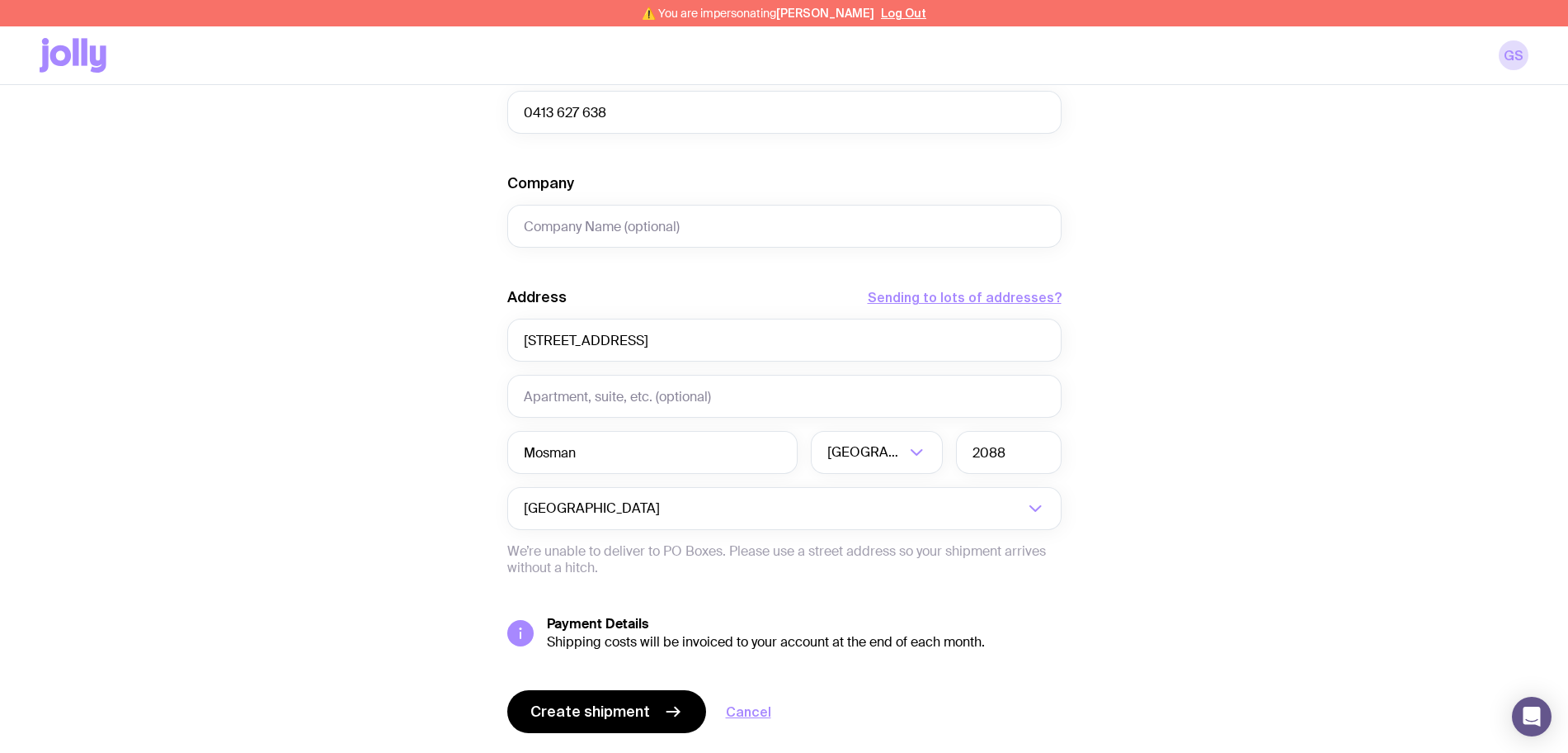
scroll to position [768, 0]
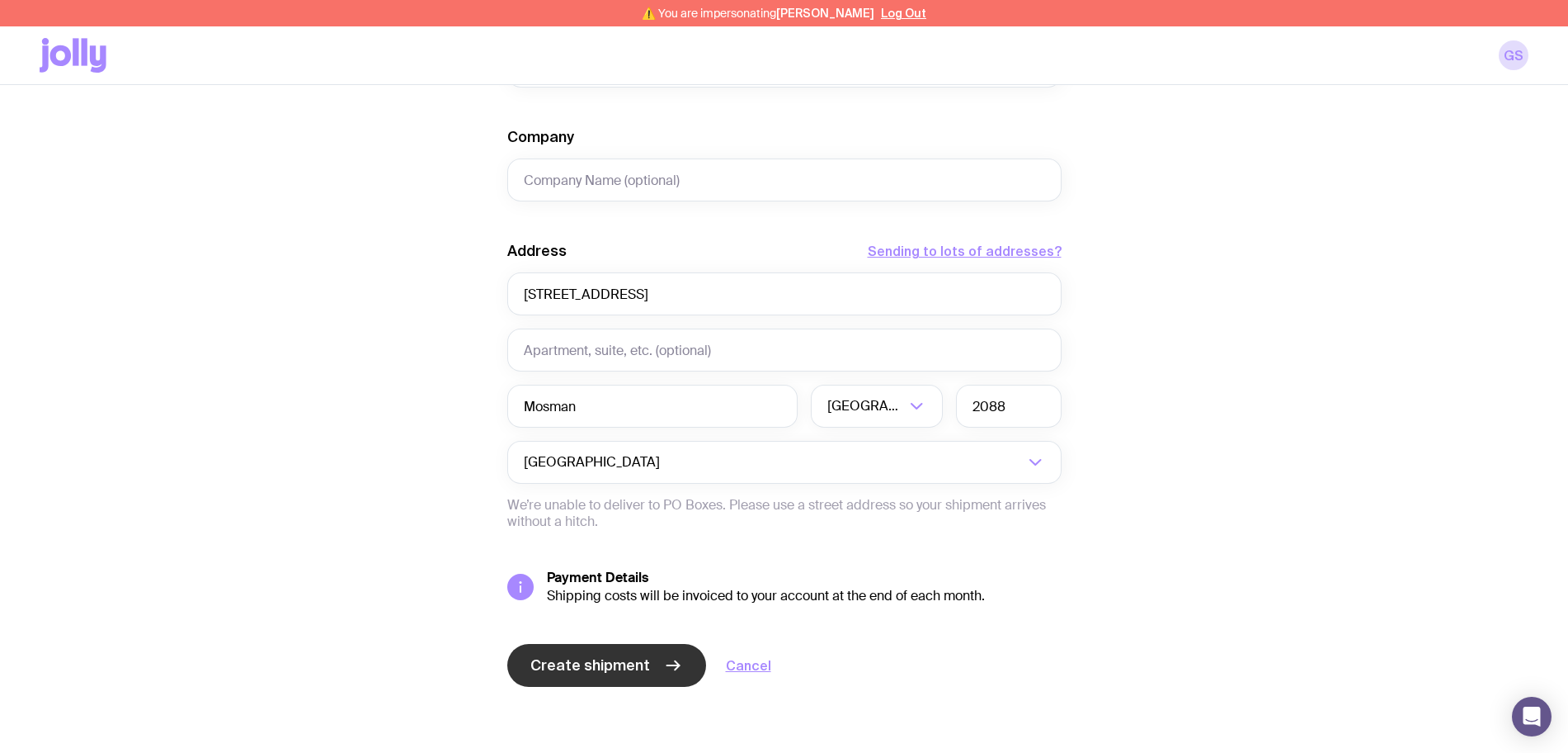
click at [596, 678] on button "Create shipment" at bounding box center [606, 665] width 198 height 43
